Goal: Task Accomplishment & Management: Use online tool/utility

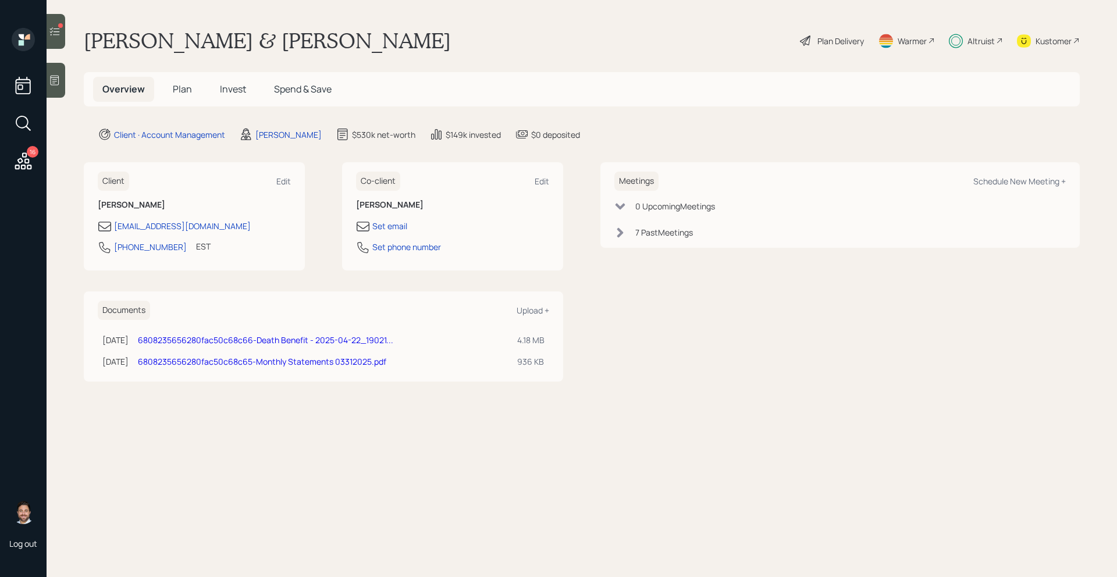
click at [61, 42] on div at bounding box center [56, 31] width 19 height 35
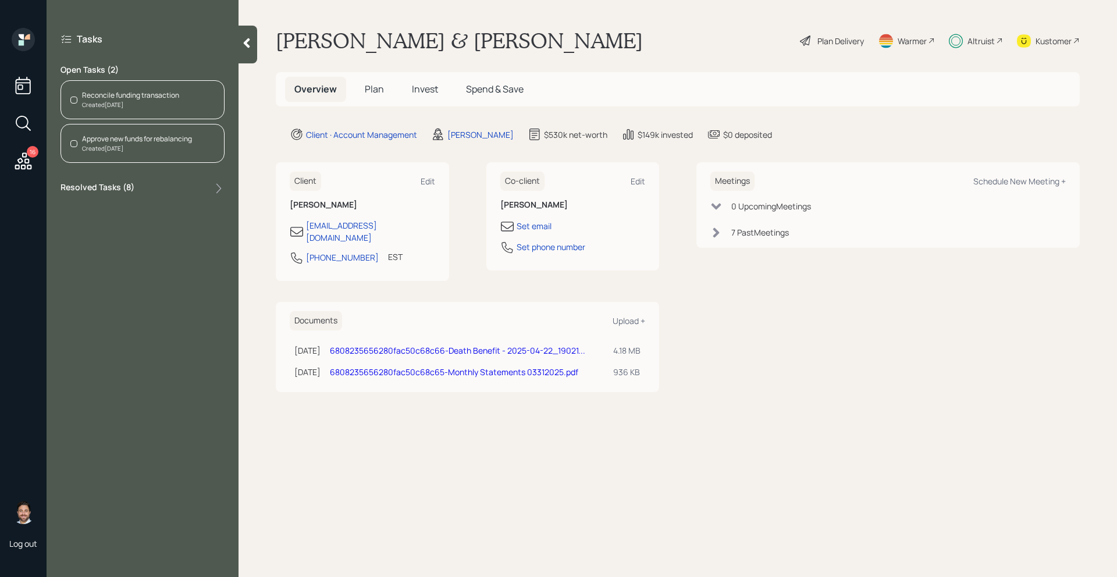
click at [95, 105] on div "Created [DATE]" at bounding box center [130, 105] width 97 height 9
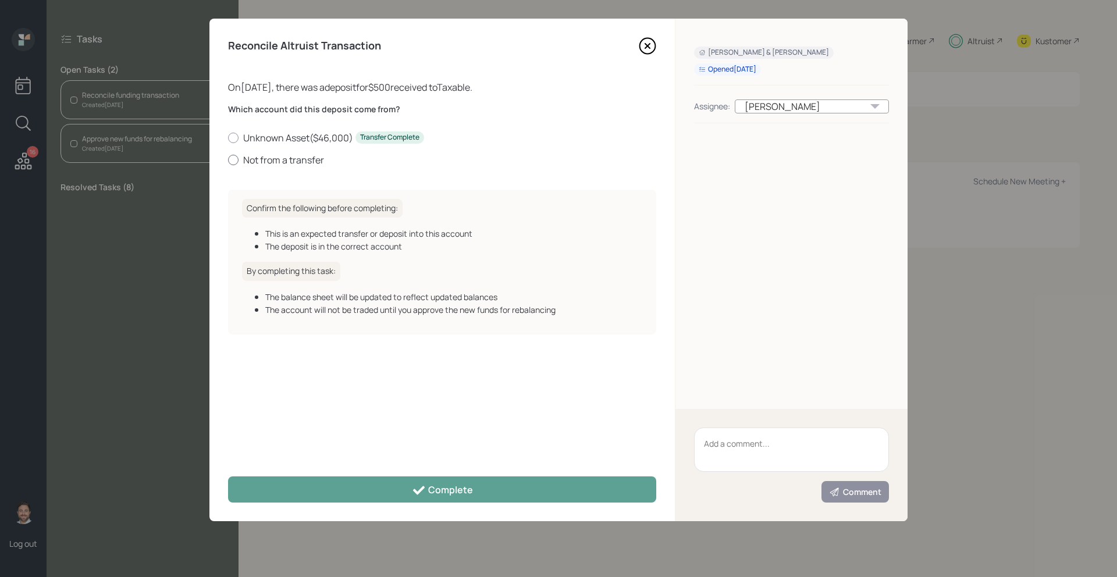
click at [274, 161] on label "Not from a transfer" at bounding box center [442, 160] width 428 height 13
click at [228, 160] on input "Not from a transfer" at bounding box center [228, 159] width 1 height 1
radio input "true"
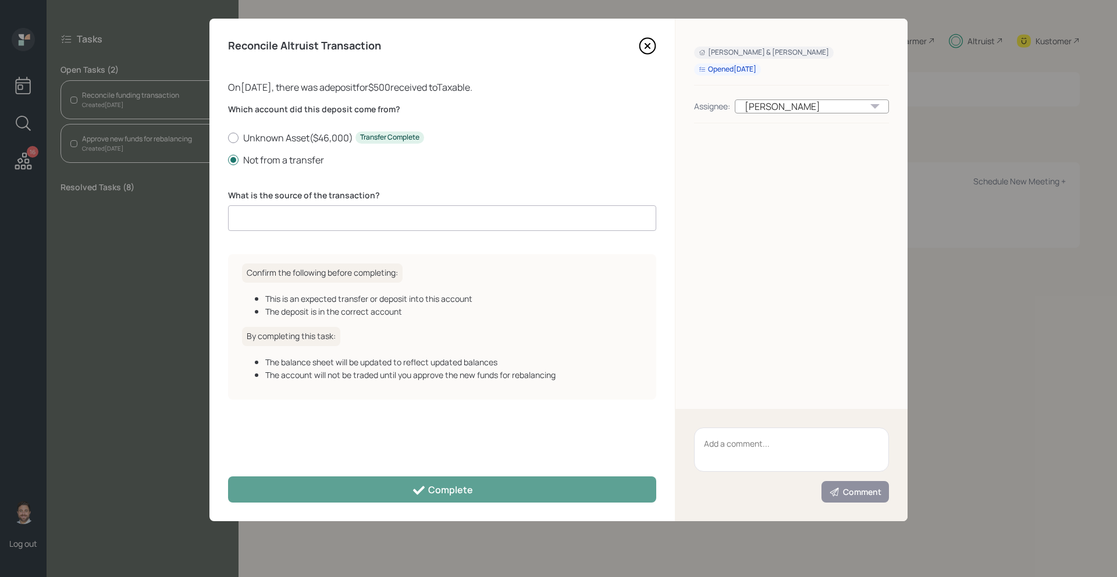
click at [274, 212] on input at bounding box center [442, 218] width 428 height 26
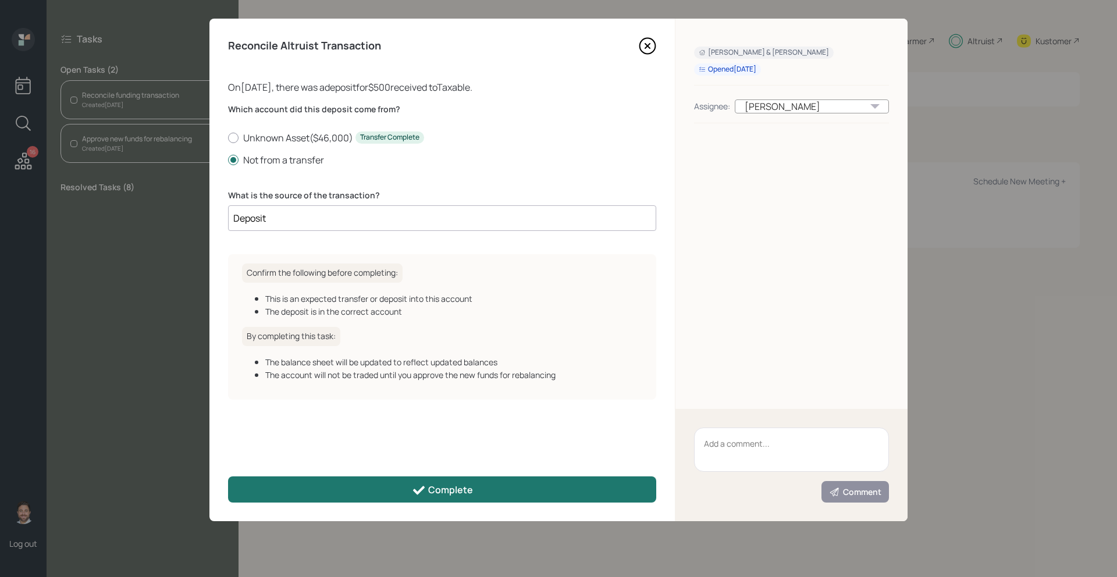
type input "Deposit"
click at [338, 481] on button "Complete" at bounding box center [442, 490] width 428 height 26
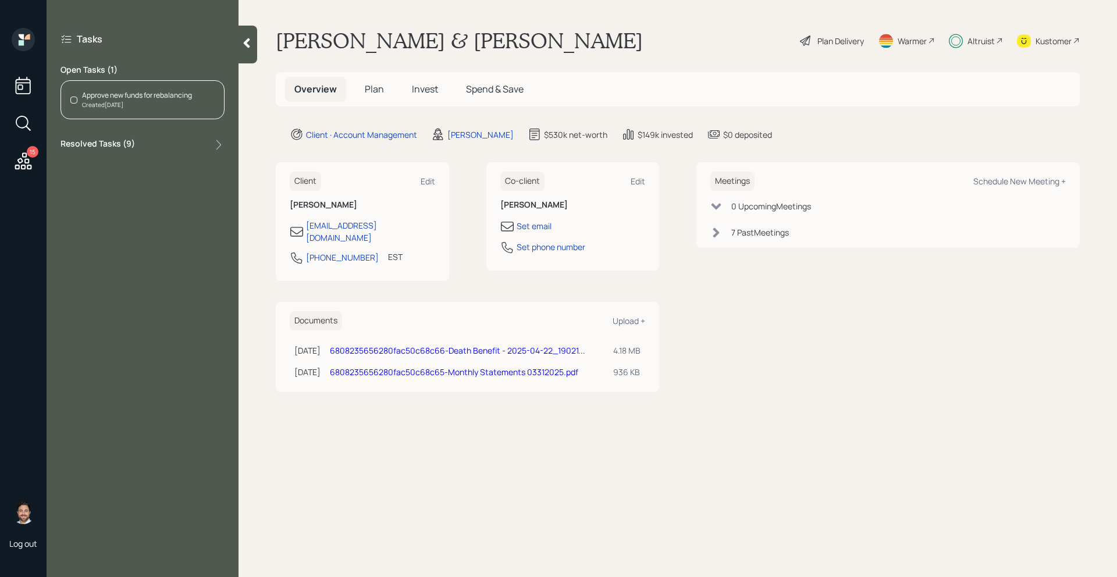
click at [153, 86] on div "Approve new funds for rebalancing Created [DATE]" at bounding box center [143, 99] width 164 height 39
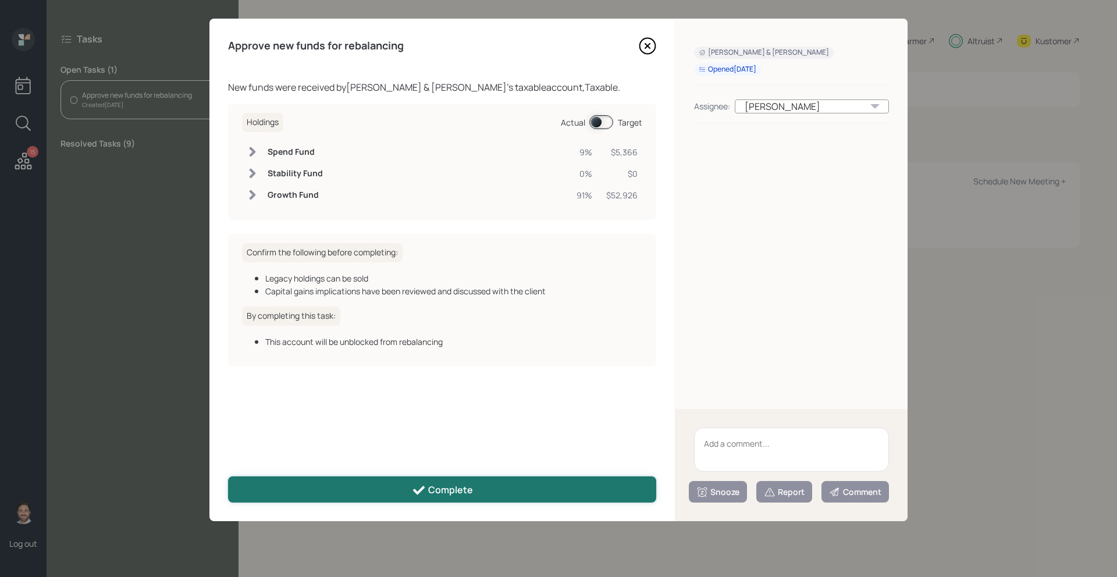
click at [490, 488] on button "Complete" at bounding box center [442, 490] width 428 height 26
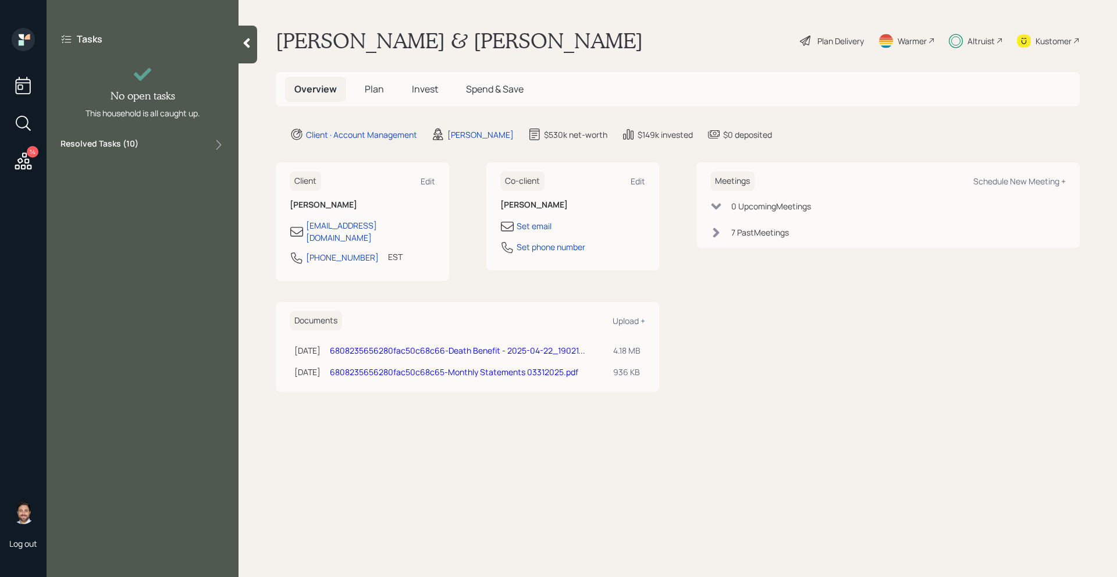
click at [20, 164] on icon at bounding box center [23, 161] width 21 height 21
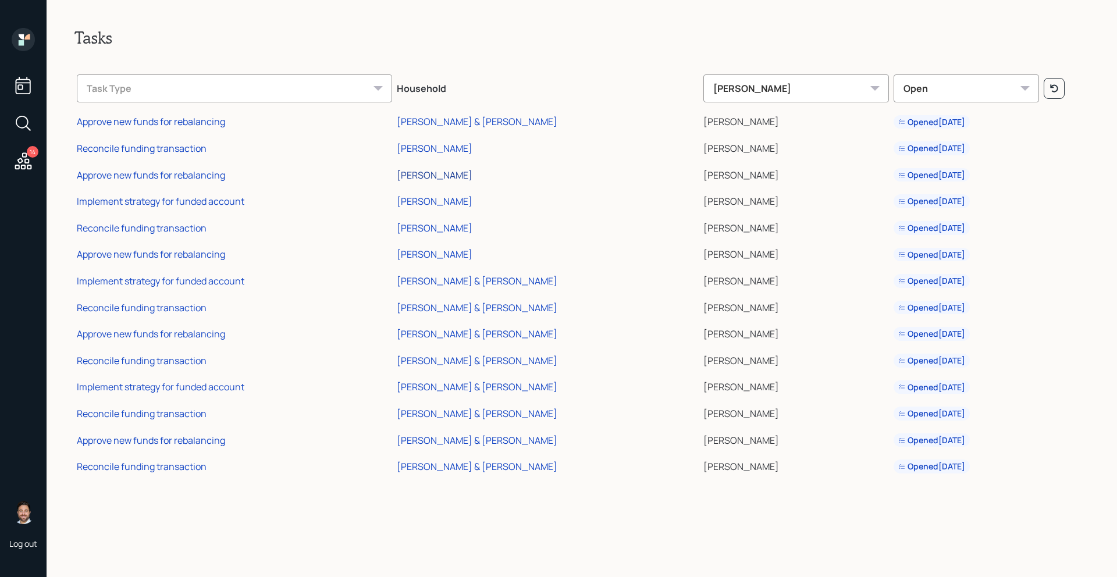
click at [463, 177] on div "[PERSON_NAME]" at bounding box center [435, 175] width 76 height 13
